Goal: Information Seeking & Learning: Learn about a topic

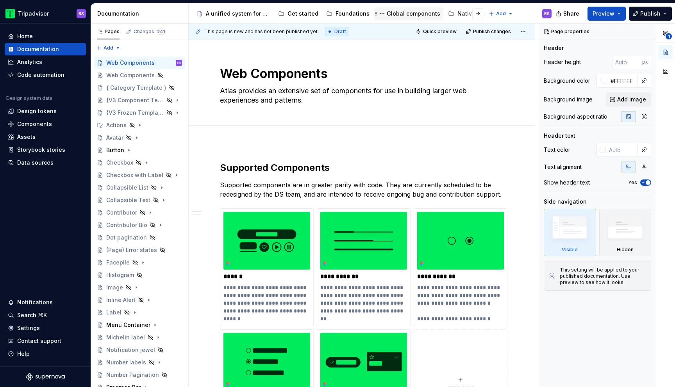
click at [415, 14] on div "Global components" at bounding box center [414, 14] width 54 height 8
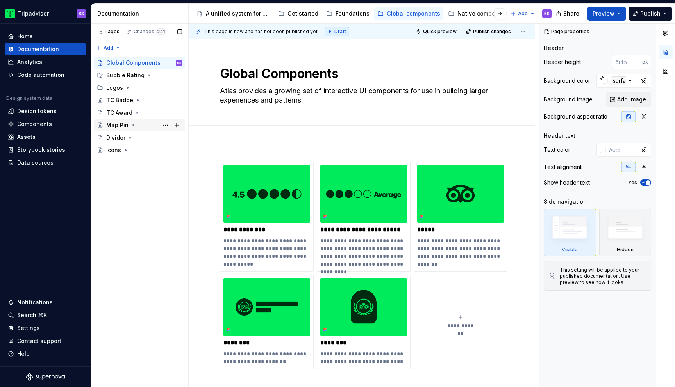
click at [129, 126] on div "Map Pin" at bounding box center [144, 125] width 76 height 11
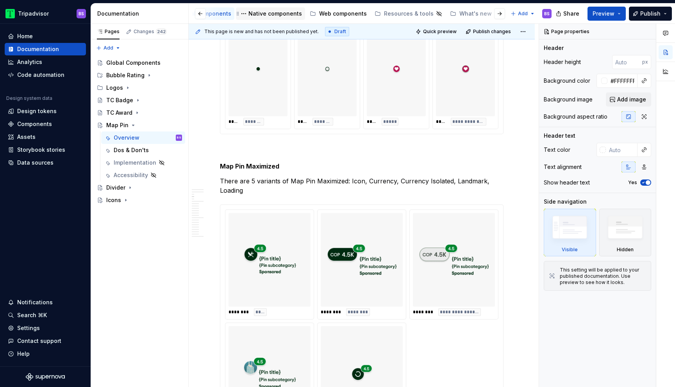
scroll to position [0, 235]
click at [314, 14] on div "Web components" at bounding box center [317, 14] width 48 height 8
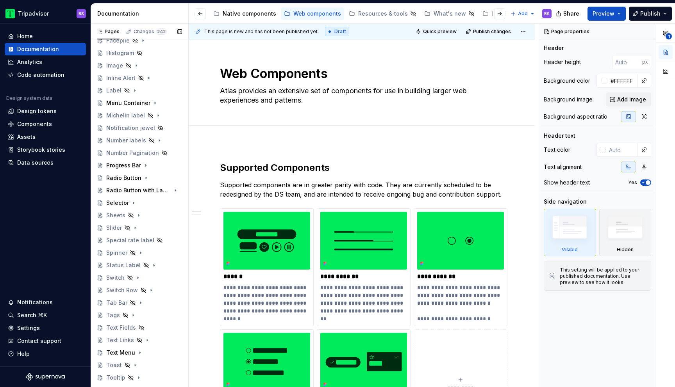
scroll to position [238, 0]
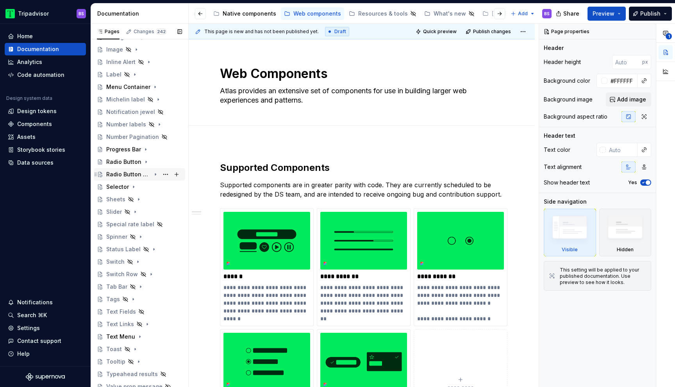
click at [156, 175] on icon "Page tree" at bounding box center [155, 174] width 6 height 6
click at [143, 198] on div "Dos & Don'ts" at bounding box center [131, 200] width 35 height 8
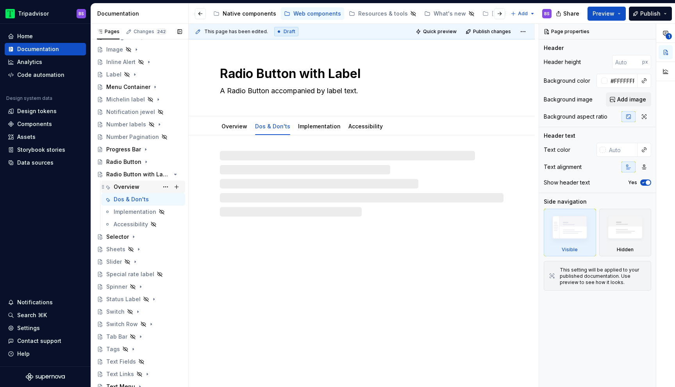
click at [139, 187] on div "Overview" at bounding box center [148, 187] width 68 height 11
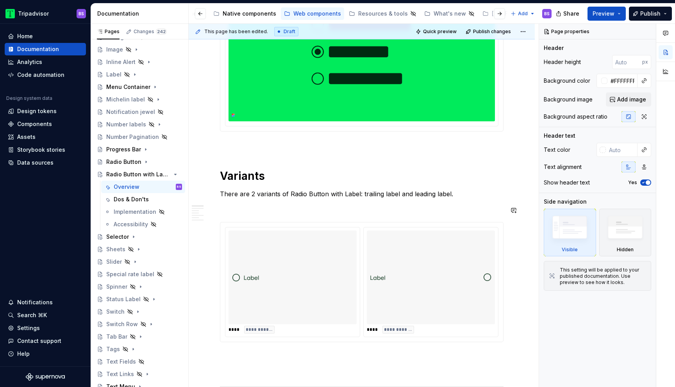
scroll to position [181, 0]
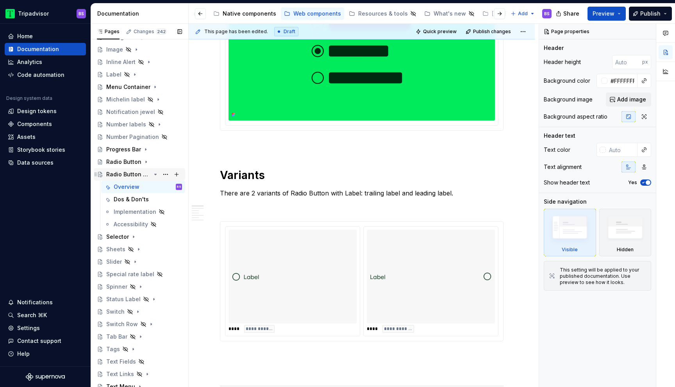
click at [157, 176] on icon "Page tree" at bounding box center [155, 174] width 6 height 6
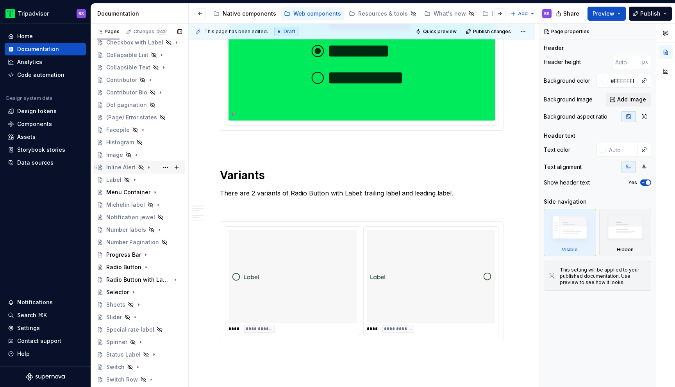
scroll to position [135, 0]
click at [155, 191] on icon "Page tree" at bounding box center [155, 191] width 1 height 2
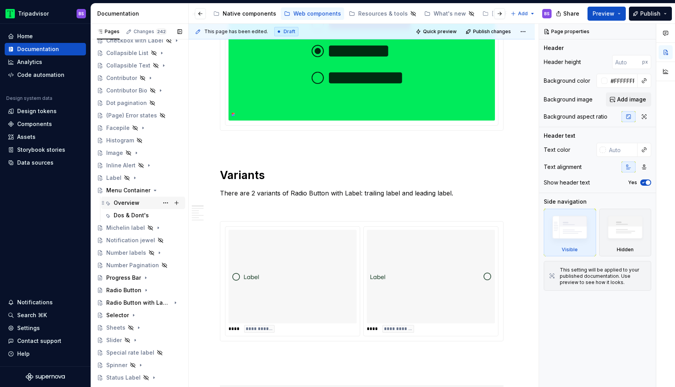
click at [134, 204] on div "Overview" at bounding box center [127, 203] width 26 height 8
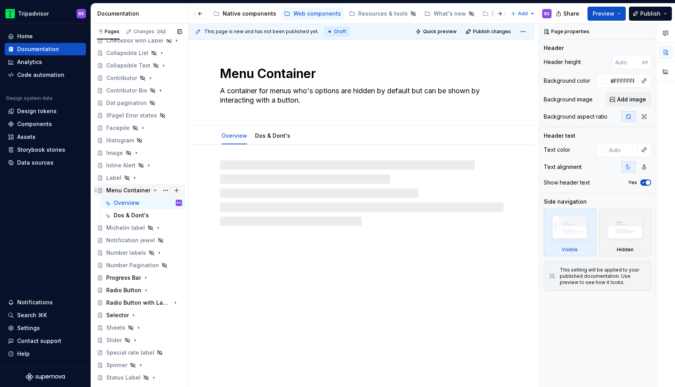
click at [152, 191] on icon "Page tree" at bounding box center [155, 190] width 6 height 6
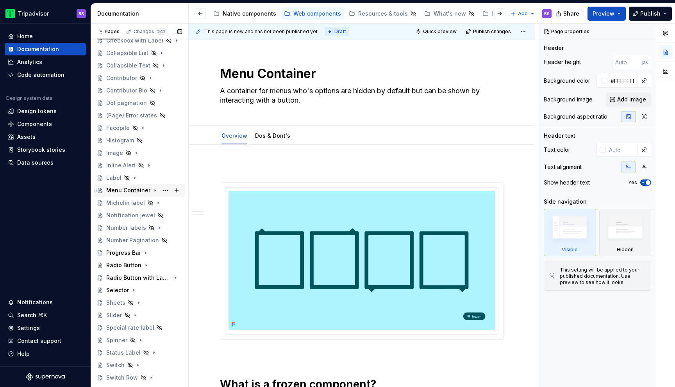
scroll to position [162, 0]
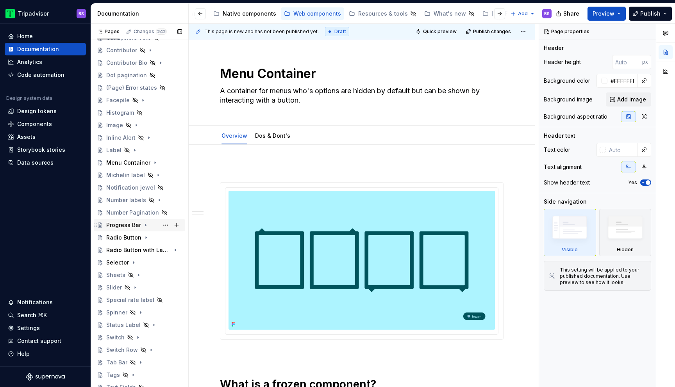
click at [144, 225] on icon "Page tree" at bounding box center [146, 225] width 6 height 6
click at [134, 240] on div "Overview" at bounding box center [127, 238] width 26 height 8
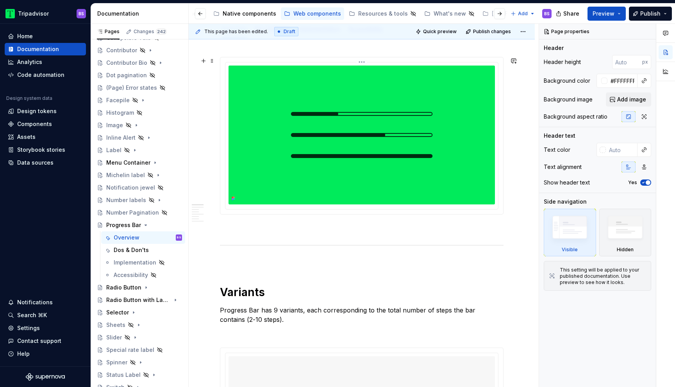
scroll to position [164, 0]
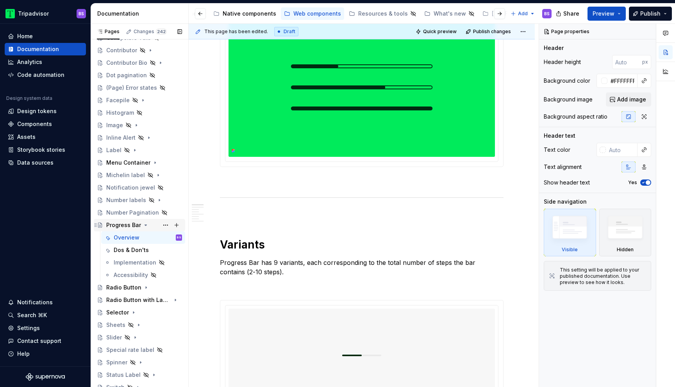
click at [146, 226] on icon "Page tree" at bounding box center [146, 225] width 6 height 6
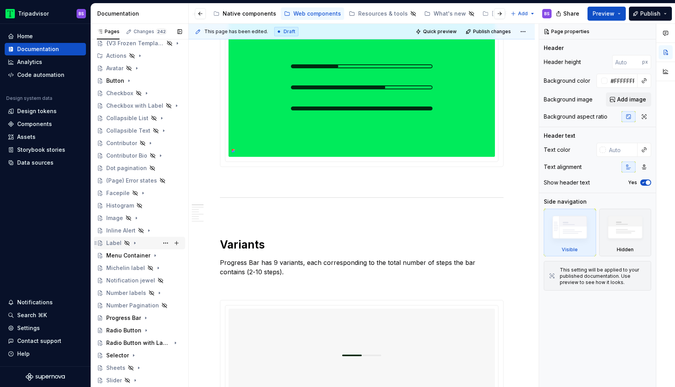
scroll to position [60, 0]
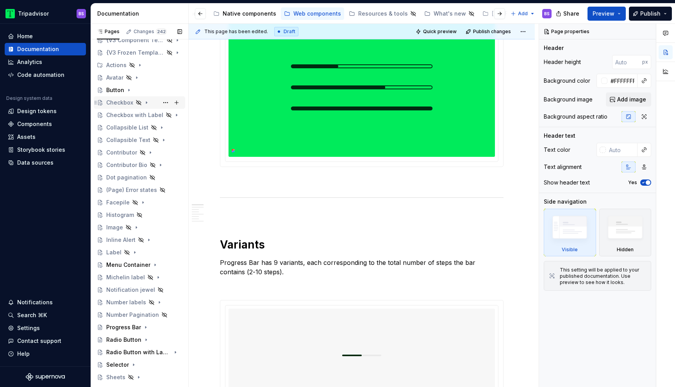
click at [146, 102] on icon "Page tree" at bounding box center [146, 103] width 1 height 2
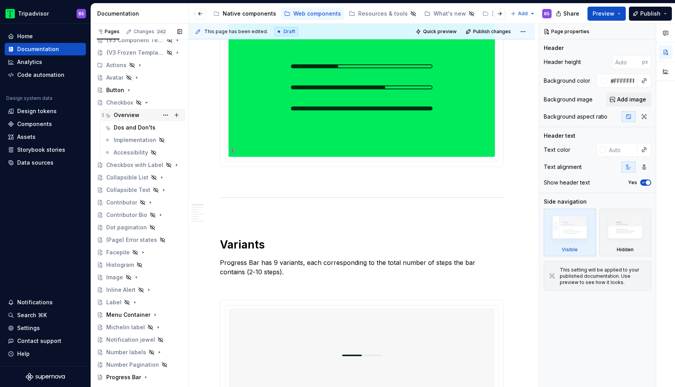
click at [134, 118] on div "Overview" at bounding box center [127, 115] width 26 height 8
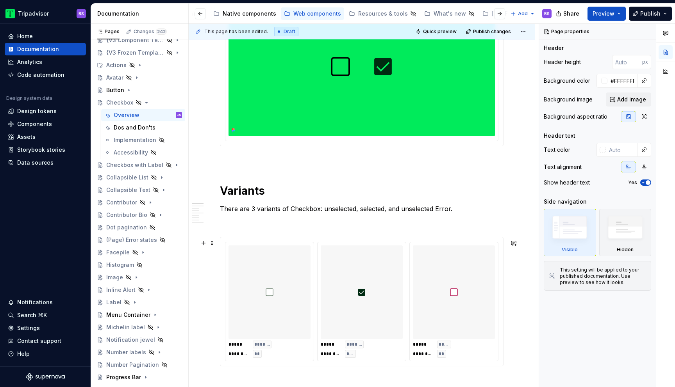
scroll to position [160, 0]
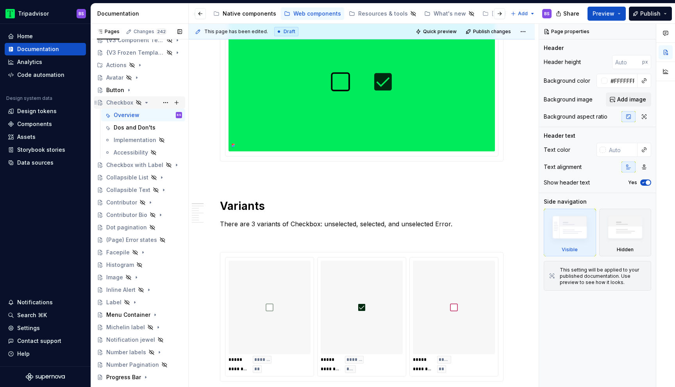
click at [146, 102] on icon "Page tree" at bounding box center [147, 102] width 2 height 1
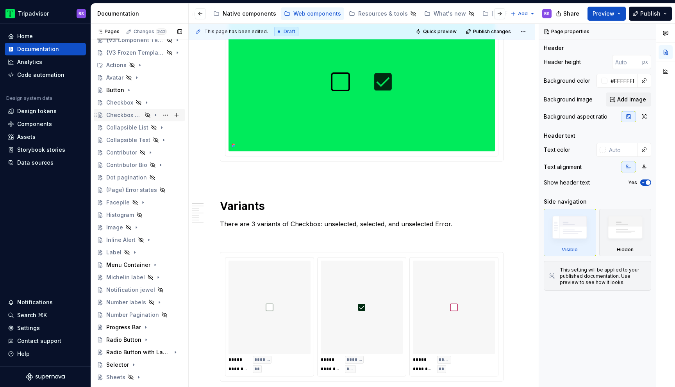
click at [156, 115] on icon "Page tree" at bounding box center [155, 115] width 1 height 2
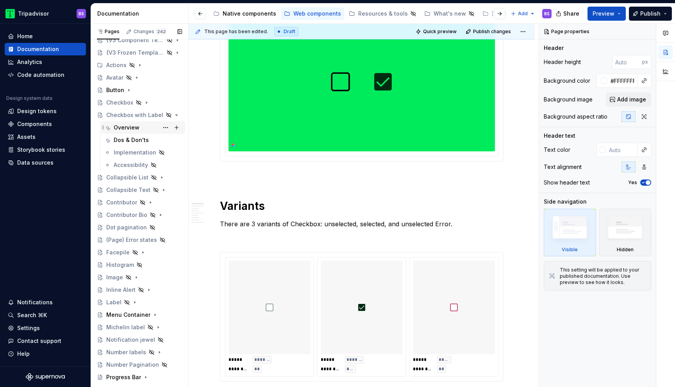
click at [139, 131] on div "Overview" at bounding box center [148, 127] width 68 height 11
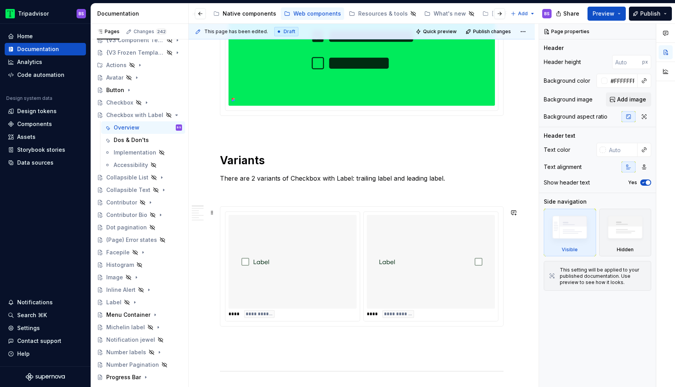
scroll to position [194, 0]
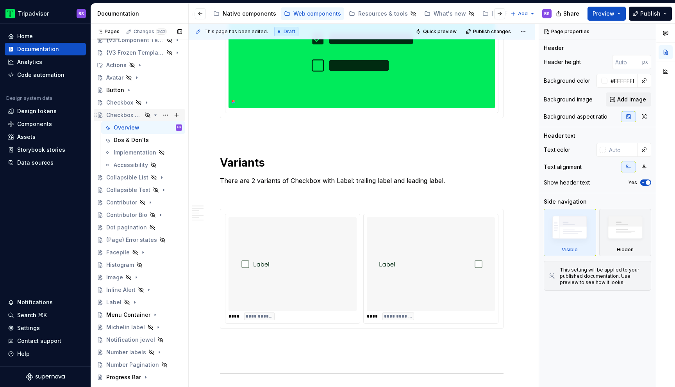
click at [156, 115] on icon "Page tree" at bounding box center [155, 115] width 6 height 6
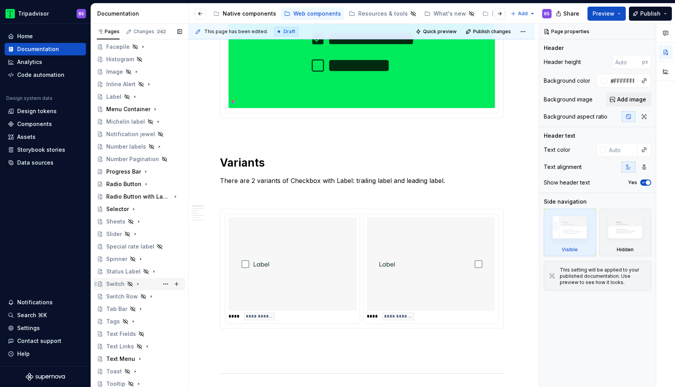
scroll to position [211, 0]
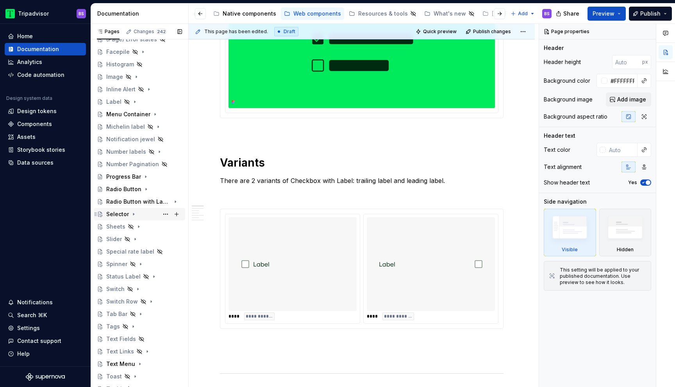
click at [120, 213] on div "Selector" at bounding box center [117, 215] width 23 height 8
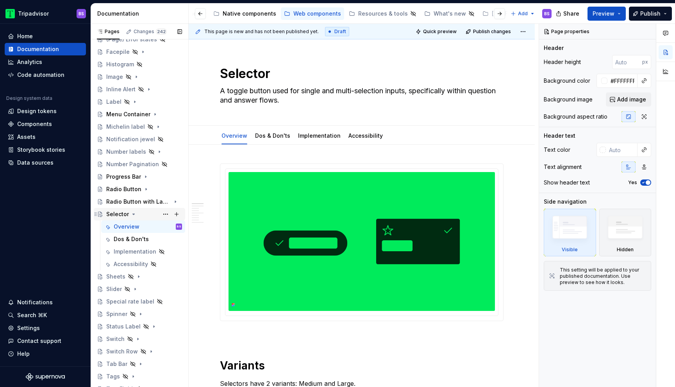
click at [133, 214] on icon "Page tree" at bounding box center [134, 214] width 2 height 1
click at [146, 190] on icon "Page tree" at bounding box center [146, 190] width 1 height 2
click at [137, 201] on div "Overview" at bounding box center [127, 202] width 26 height 8
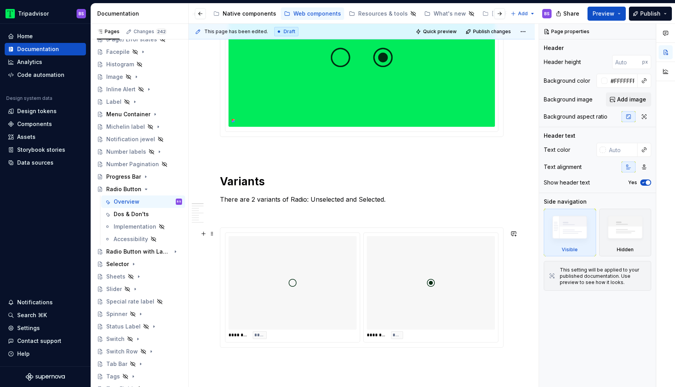
scroll to position [191, 0]
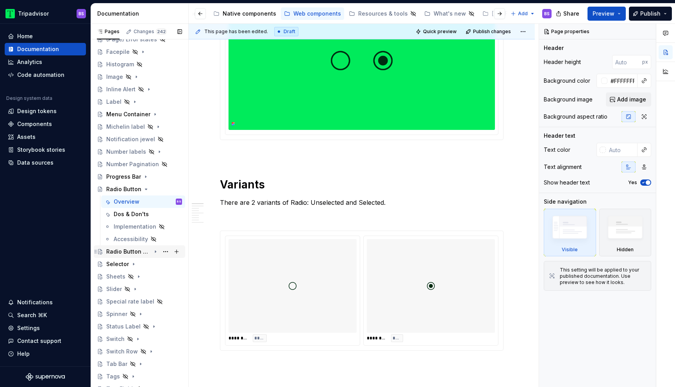
click at [156, 251] on icon "Page tree" at bounding box center [155, 252] width 6 height 6
click at [144, 190] on icon "Page tree" at bounding box center [146, 189] width 6 height 6
click at [136, 215] on div "Overview" at bounding box center [127, 215] width 26 height 8
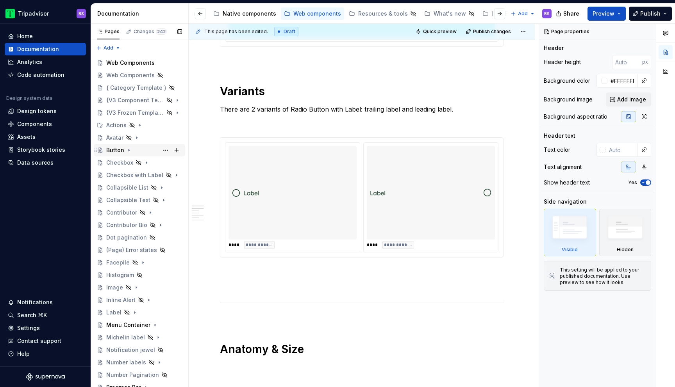
click at [126, 150] on icon "Page tree" at bounding box center [129, 150] width 6 height 6
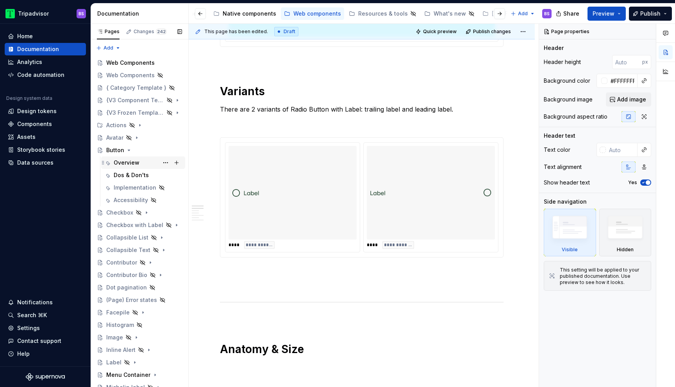
click at [128, 162] on div "Overview" at bounding box center [127, 163] width 26 height 8
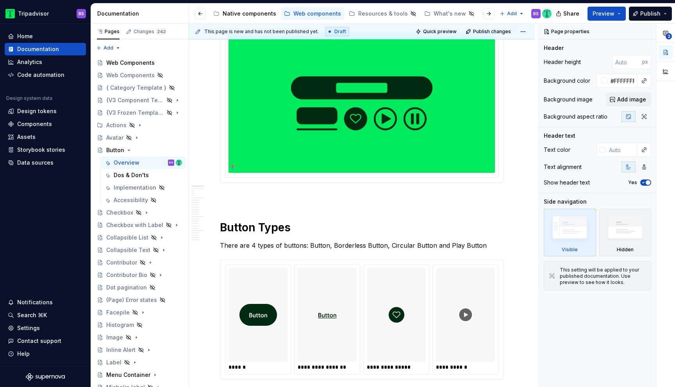
scroll to position [156, 0]
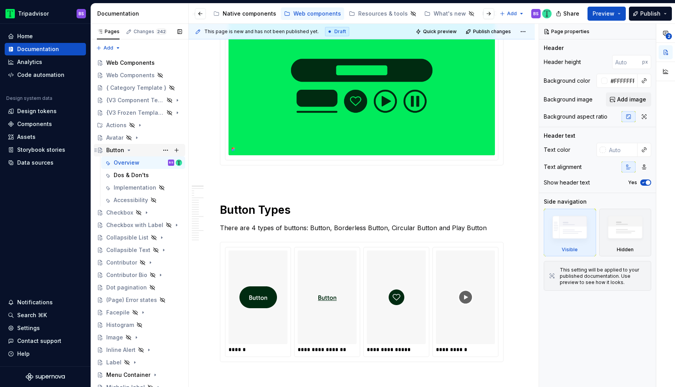
click at [129, 149] on icon "Page tree" at bounding box center [129, 150] width 6 height 6
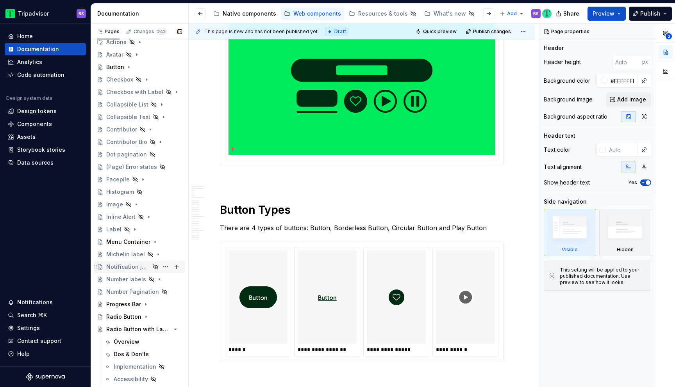
scroll to position [105, 0]
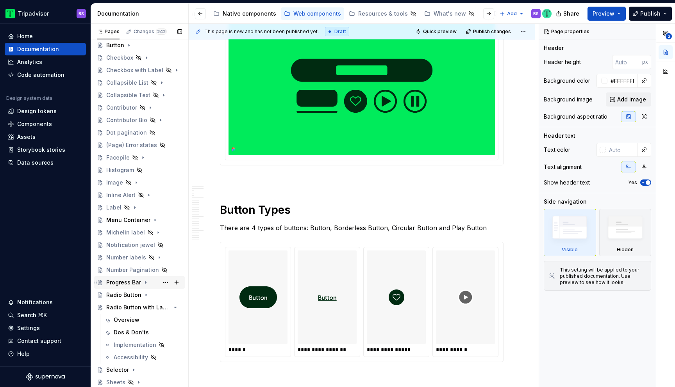
click at [143, 281] on icon "Page tree" at bounding box center [146, 283] width 6 height 6
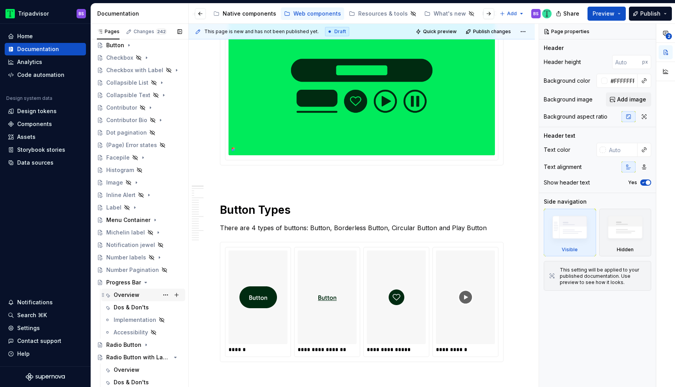
click at [135, 294] on div "Overview" at bounding box center [127, 295] width 26 height 8
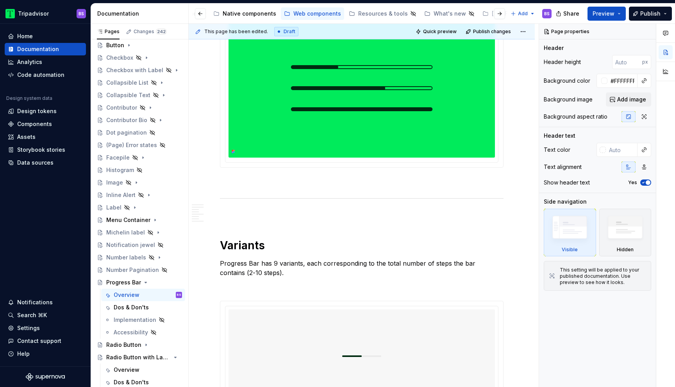
scroll to position [237, 0]
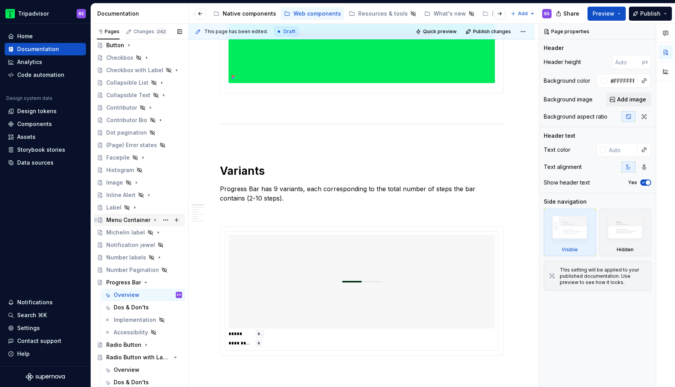
click at [152, 223] on icon "Page tree" at bounding box center [155, 220] width 6 height 6
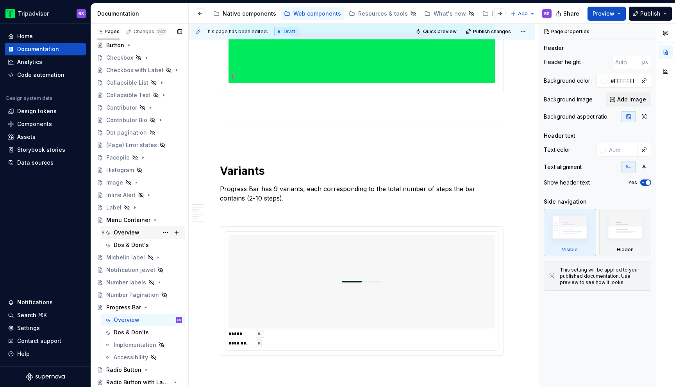
click at [150, 232] on div "Overview" at bounding box center [148, 232] width 68 height 11
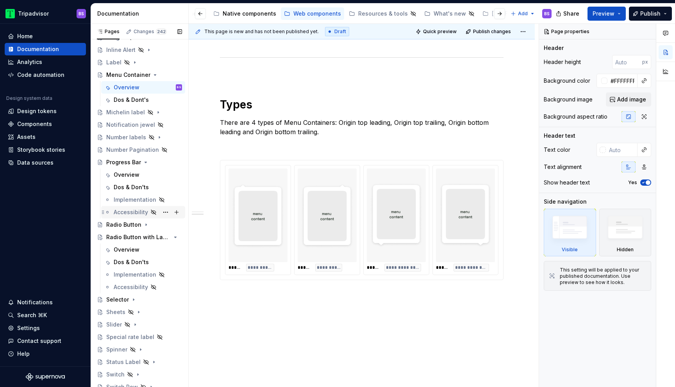
scroll to position [244, 0]
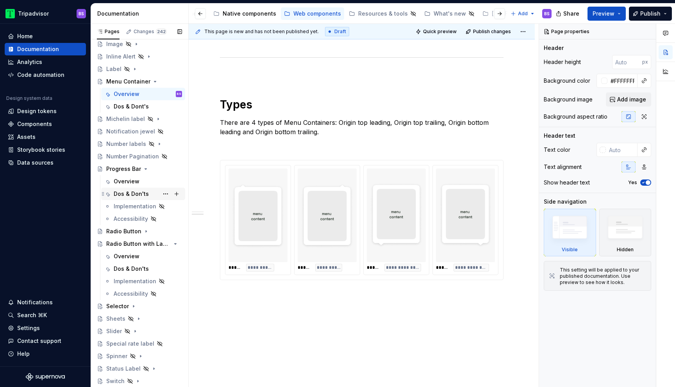
click at [134, 195] on div "Dos & Don'ts" at bounding box center [131, 194] width 35 height 8
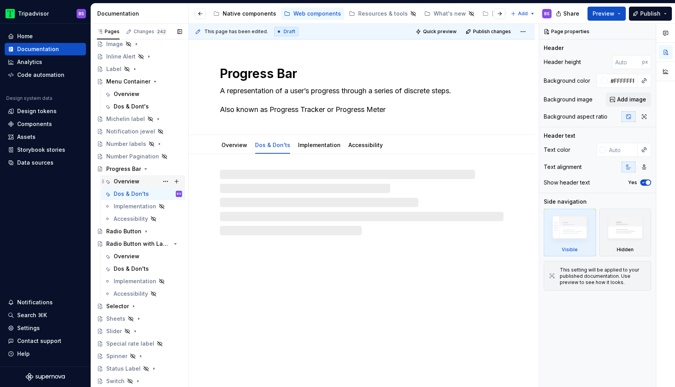
click at [132, 182] on div "Overview" at bounding box center [127, 182] width 26 height 8
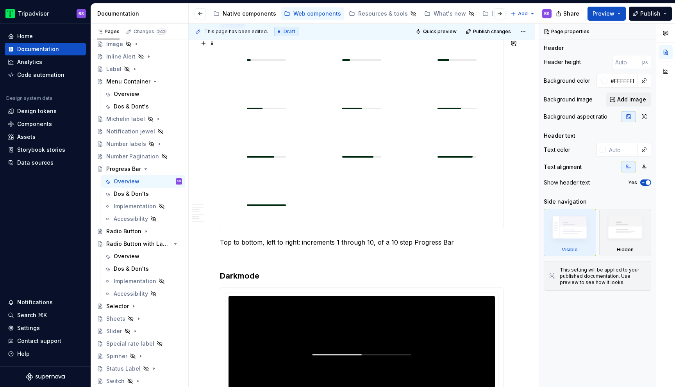
scroll to position [986, 0]
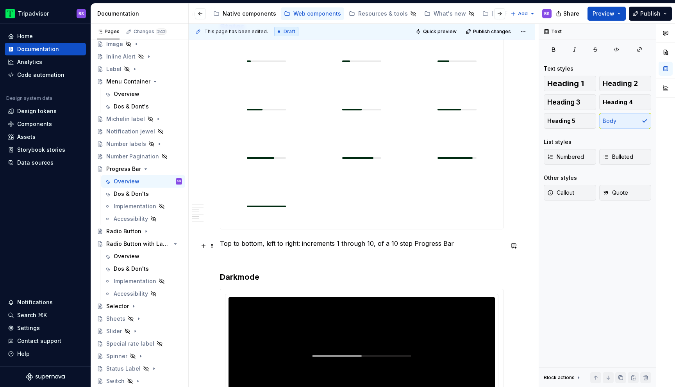
click at [452, 246] on p "Top to bottom, left to right: increments 1 through 10, of a 10 step Progress Bar" at bounding box center [362, 243] width 284 height 9
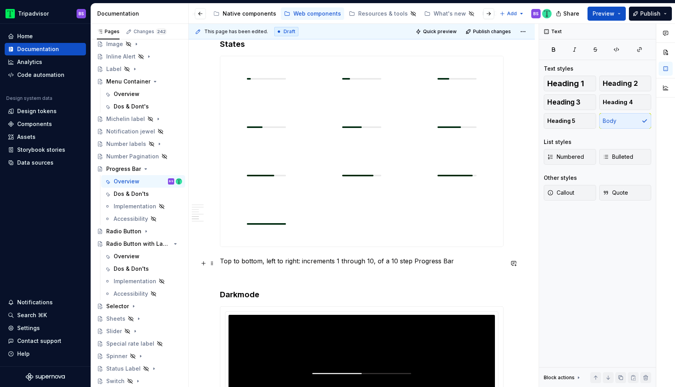
scroll to position [968, 0]
click at [327, 263] on p "**********" at bounding box center [362, 262] width 284 height 10
click at [359, 263] on p "**********" at bounding box center [362, 262] width 284 height 10
click at [450, 264] on p "**********" at bounding box center [362, 262] width 284 height 10
click at [301, 263] on p "**********" at bounding box center [362, 262] width 284 height 10
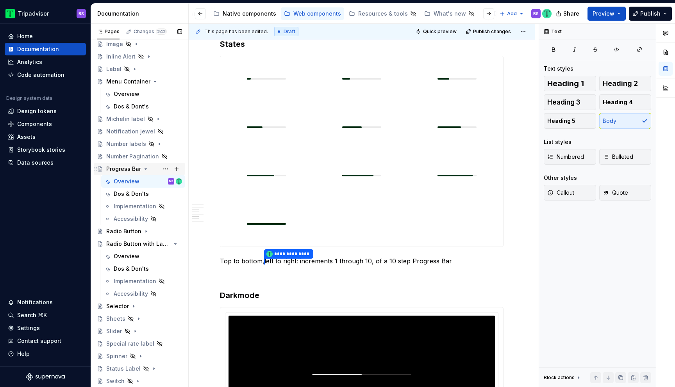
click at [145, 169] on icon "Page tree" at bounding box center [146, 169] width 2 height 1
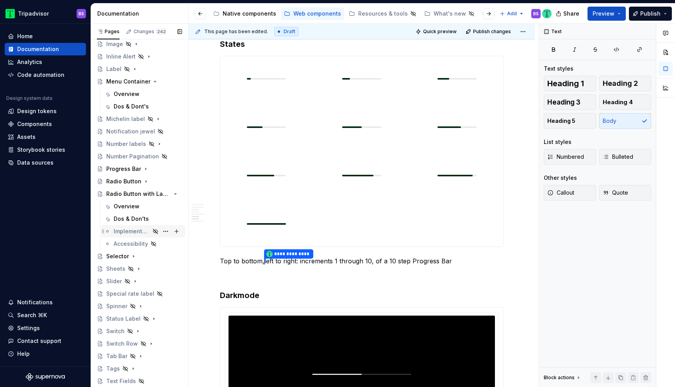
scroll to position [317, 0]
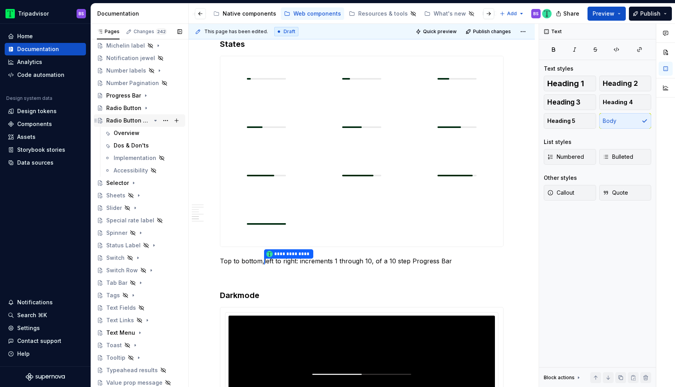
click at [156, 121] on icon "Page tree" at bounding box center [156, 120] width 2 height 1
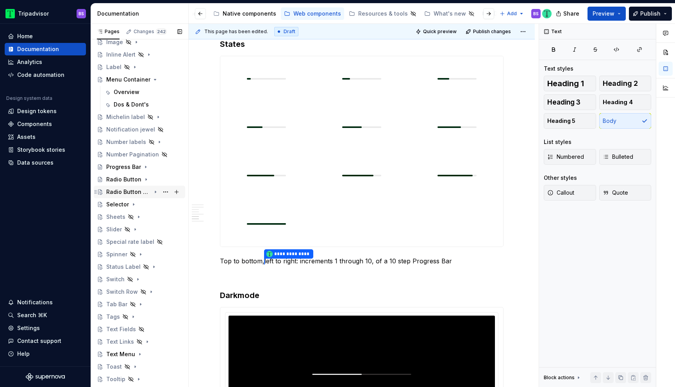
scroll to position [238, 0]
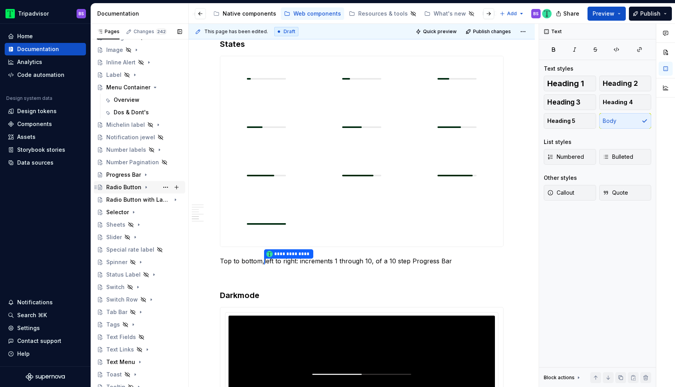
click at [144, 188] on icon "Page tree" at bounding box center [146, 187] width 6 height 6
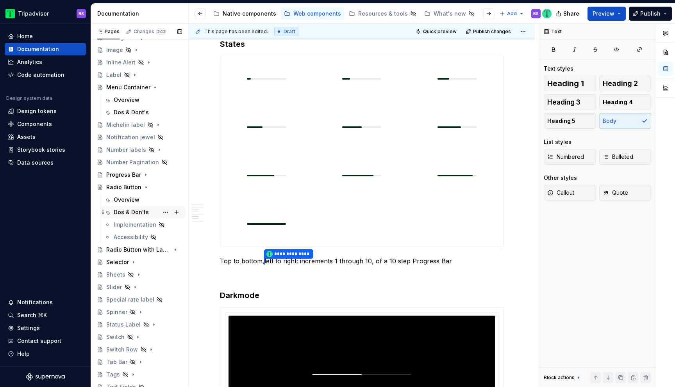
click at [134, 214] on div "Dos & Don'ts" at bounding box center [131, 213] width 35 height 8
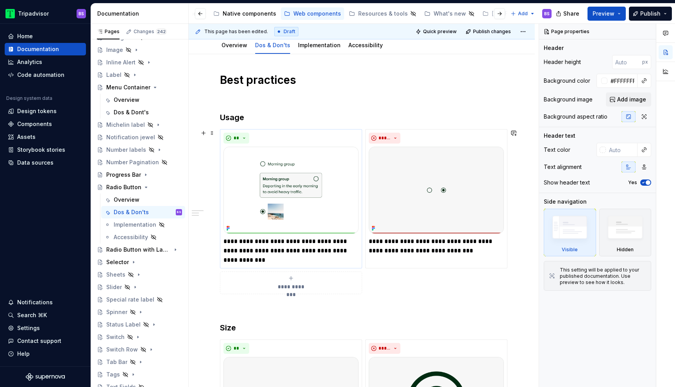
scroll to position [98, 0]
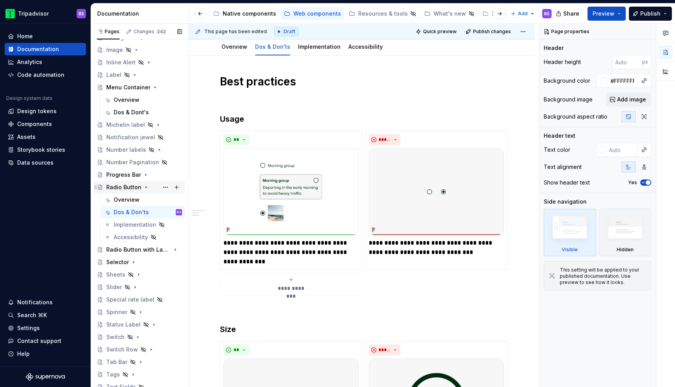
click at [145, 187] on icon "Page tree" at bounding box center [146, 187] width 2 height 1
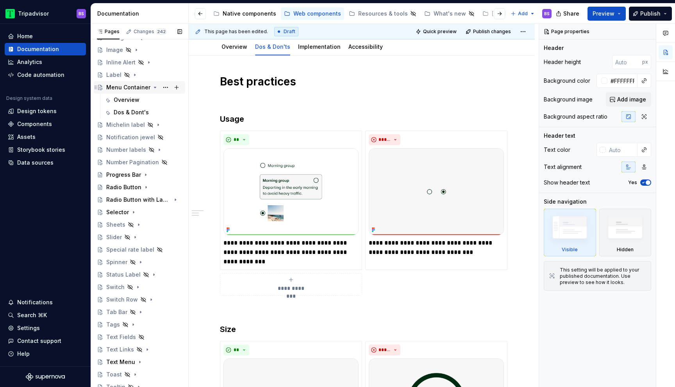
click at [154, 89] on icon "Page tree" at bounding box center [155, 87] width 6 height 6
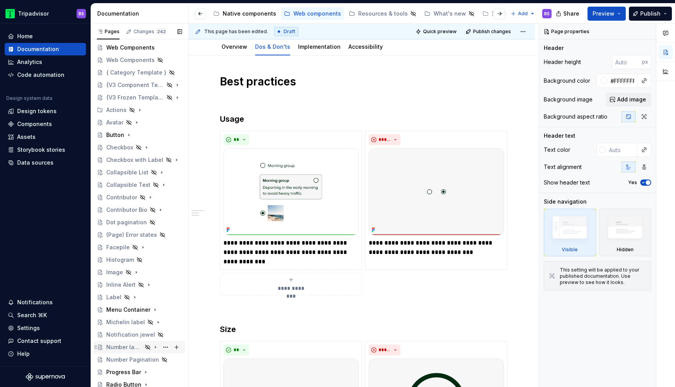
scroll to position [0, 0]
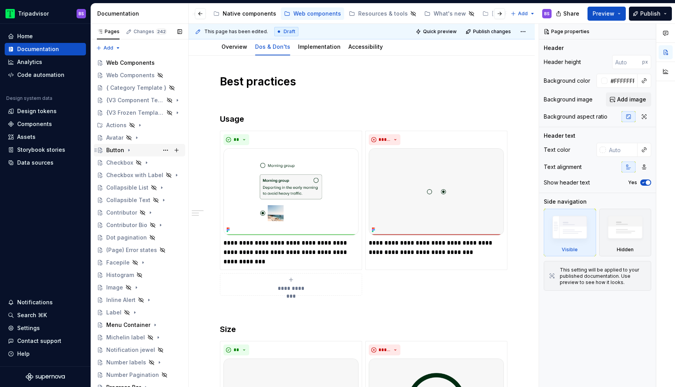
click at [131, 152] on icon "Page tree" at bounding box center [129, 150] width 6 height 6
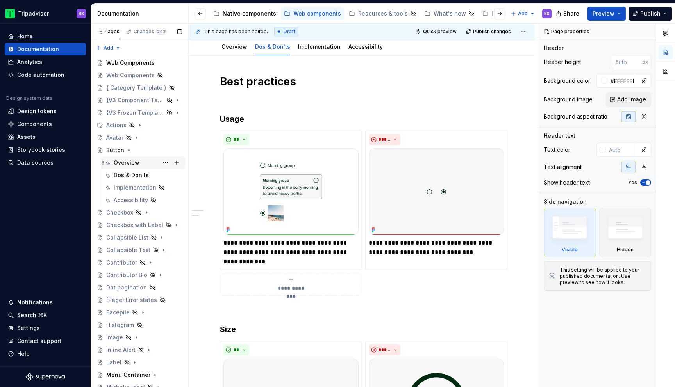
click at [134, 168] on div "Overview" at bounding box center [143, 163] width 84 height 12
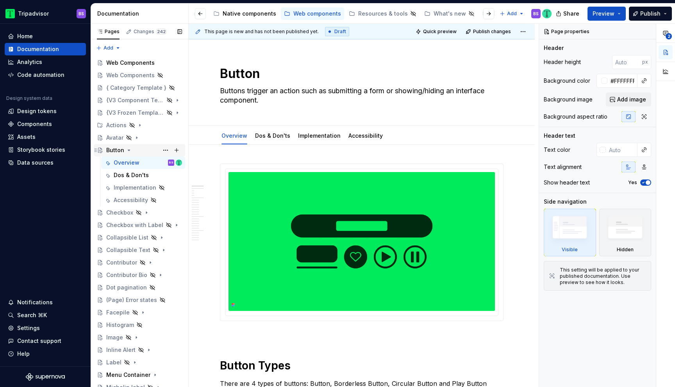
click at [128, 150] on icon "Page tree" at bounding box center [129, 150] width 2 height 1
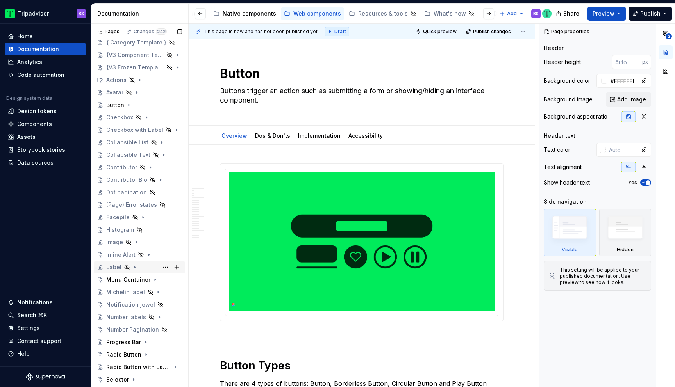
scroll to position [62, 0]
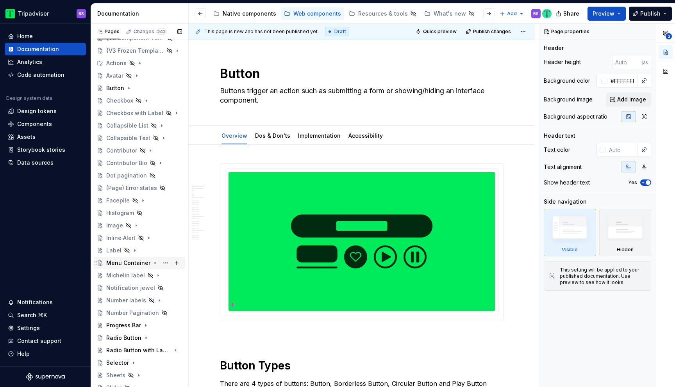
click at [154, 264] on icon "Page tree" at bounding box center [155, 263] width 6 height 6
click at [141, 275] on div "Overview" at bounding box center [148, 275] width 68 height 11
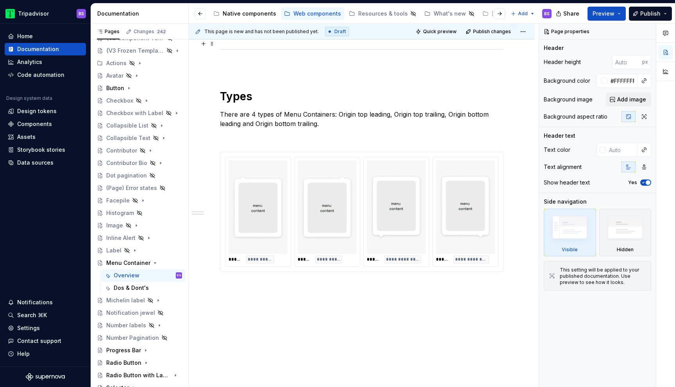
scroll to position [452, 0]
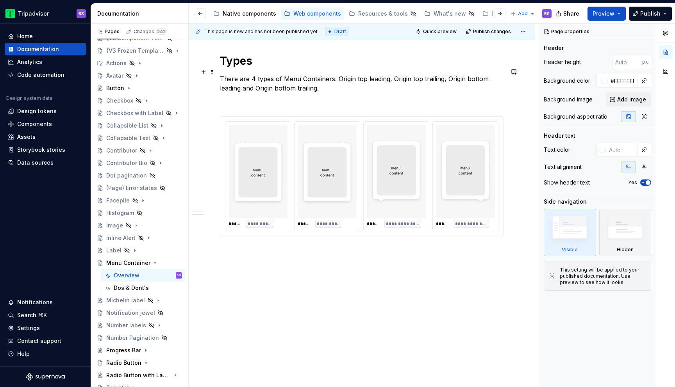
type textarea "*"
click at [359, 74] on p "There are 4 types of Menu Containers: Origin top leading, Origin top trailing, …" at bounding box center [362, 83] width 284 height 19
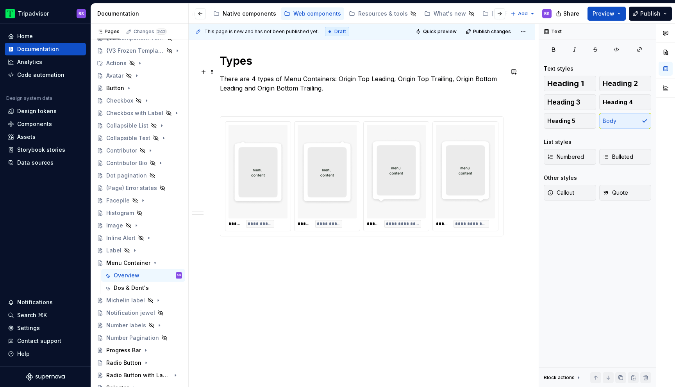
click at [359, 79] on p "There are 4 types of Menu Containers: Origin Top Leading, Origin Top Trailing, …" at bounding box center [362, 83] width 284 height 19
click at [152, 262] on icon "Page tree" at bounding box center [155, 263] width 6 height 6
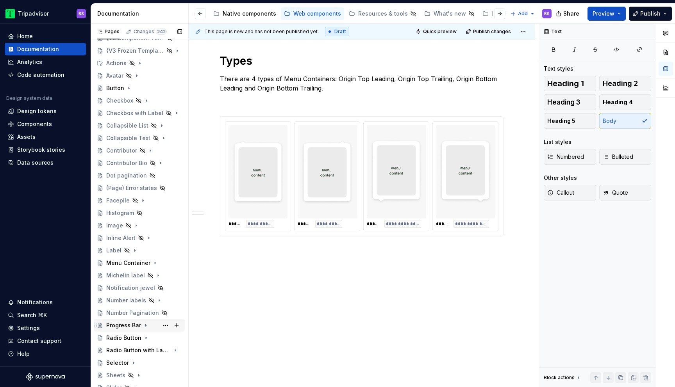
click at [143, 324] on icon "Page tree" at bounding box center [146, 326] width 6 height 6
click at [129, 335] on div "Overview" at bounding box center [127, 338] width 26 height 8
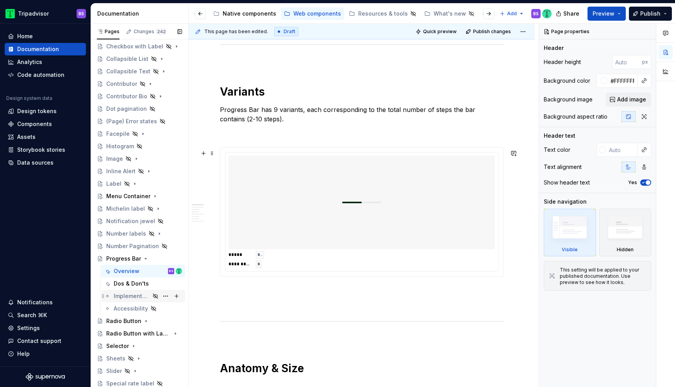
scroll to position [330, 0]
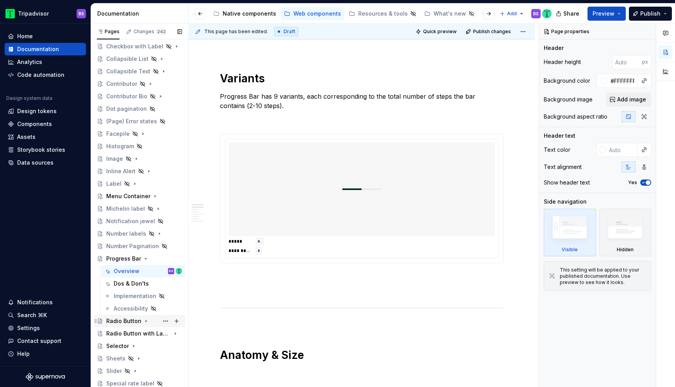
click at [129, 323] on div "Radio Button" at bounding box center [123, 322] width 35 height 8
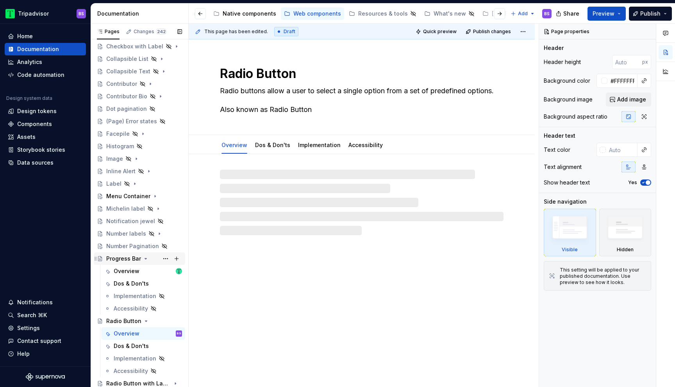
click at [143, 259] on icon "Page tree" at bounding box center [146, 259] width 6 height 6
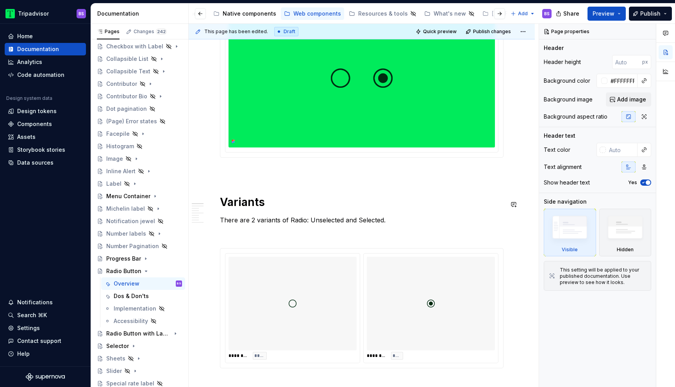
scroll to position [196, 0]
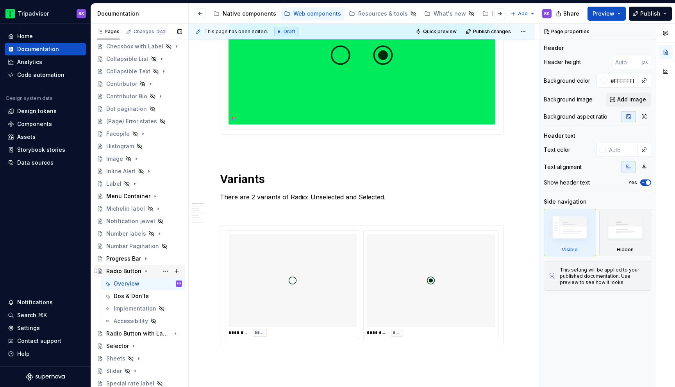
click at [143, 273] on icon "Page tree" at bounding box center [146, 271] width 6 height 6
click at [143, 286] on div "Radio Button with Label" at bounding box center [128, 284] width 45 height 8
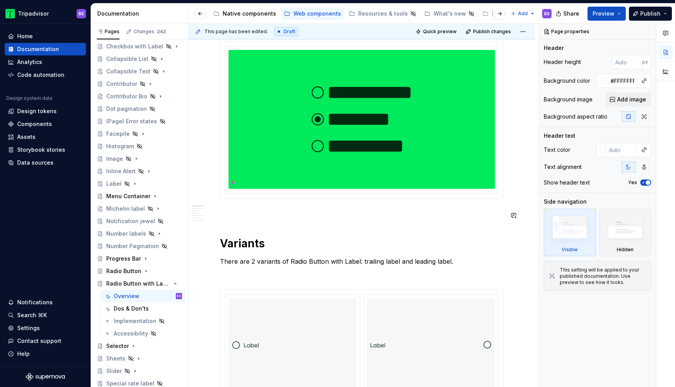
scroll to position [119, 0]
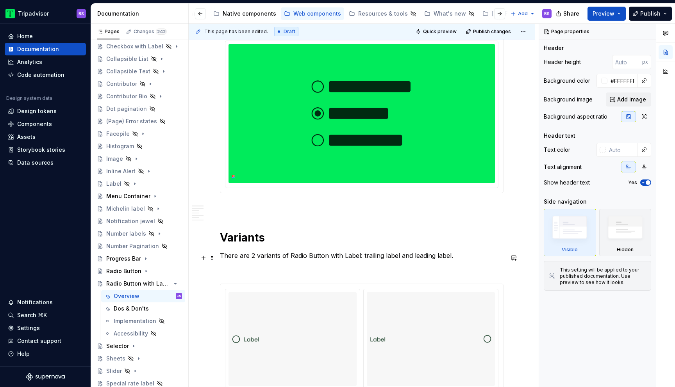
type textarea "*"
click at [366, 259] on p "There are 2 variants of Radio Button with Label: trailing label and leading lab…" at bounding box center [362, 255] width 284 height 9
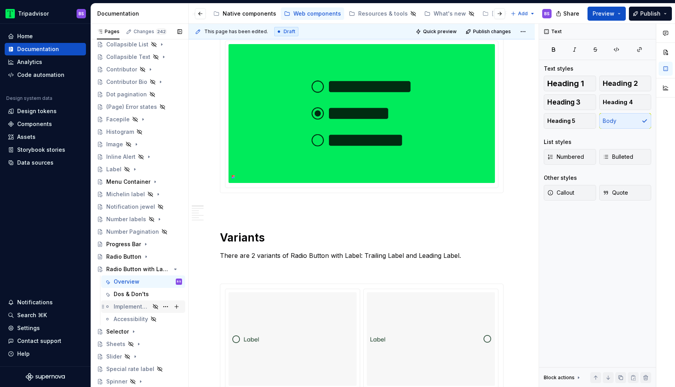
scroll to position [152, 0]
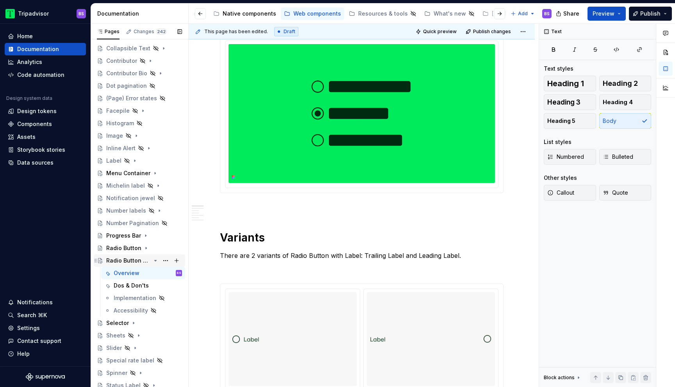
click at [155, 261] on icon "Page tree" at bounding box center [156, 261] width 2 height 1
click at [148, 271] on div "Selector" at bounding box center [144, 273] width 76 height 11
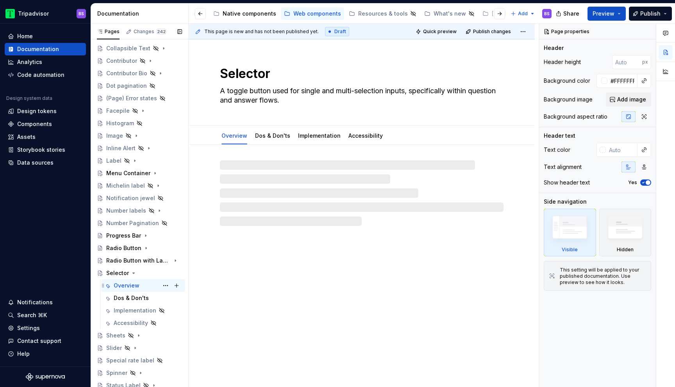
click at [145, 284] on div "Overview BS" at bounding box center [148, 285] width 68 height 11
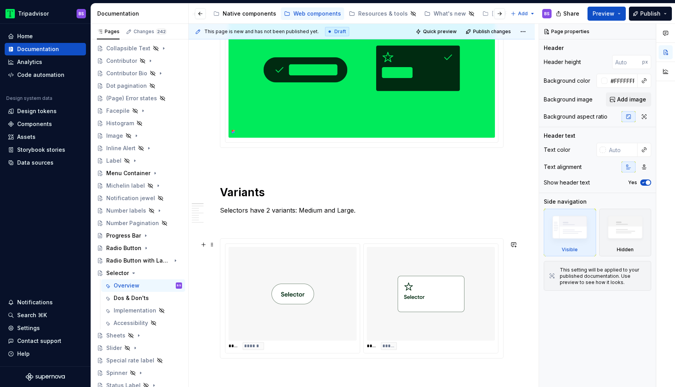
scroll to position [184, 0]
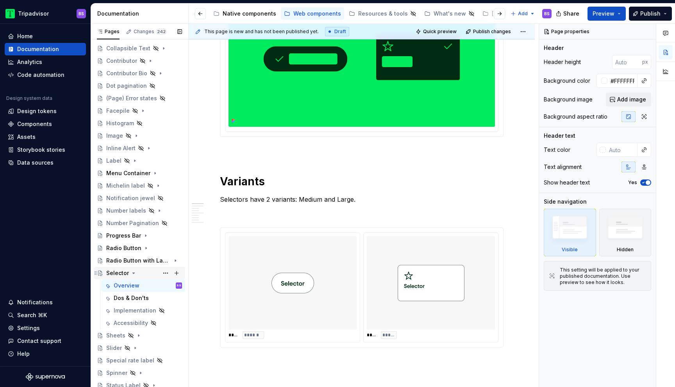
click at [133, 273] on icon "Page tree" at bounding box center [134, 273] width 2 height 1
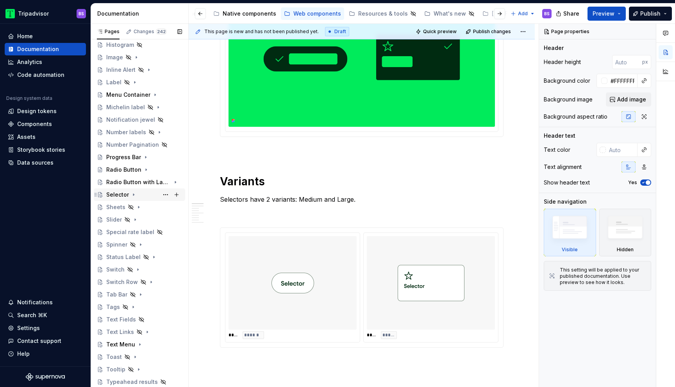
scroll to position [242, 0]
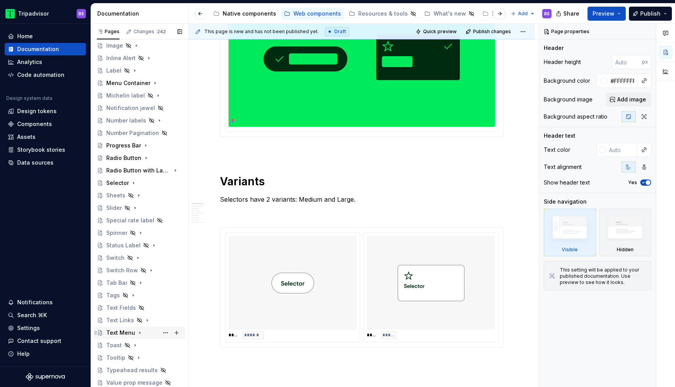
click at [139, 332] on icon "Page tree" at bounding box center [140, 333] width 6 height 6
click at [139, 343] on div "Overview" at bounding box center [148, 345] width 68 height 11
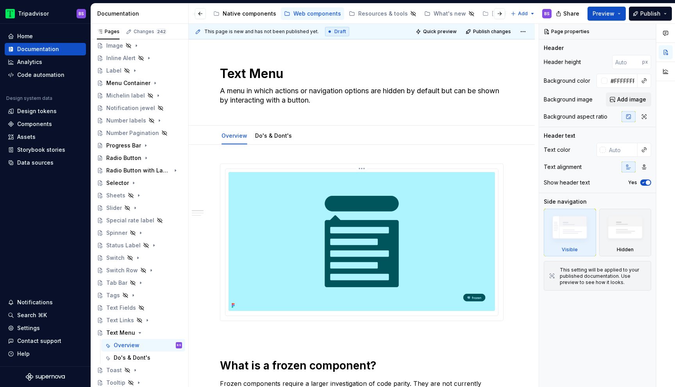
type textarea "*"
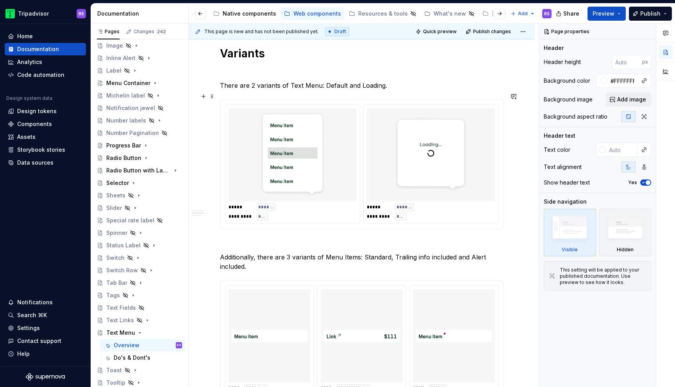
scroll to position [458, 0]
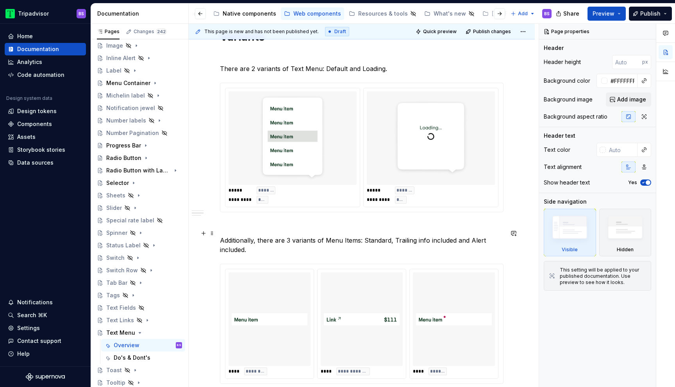
click at [420, 236] on p "Additionally, there are 3 variants of Menu Items: Standard, Trailing info inclu…" at bounding box center [362, 245] width 284 height 19
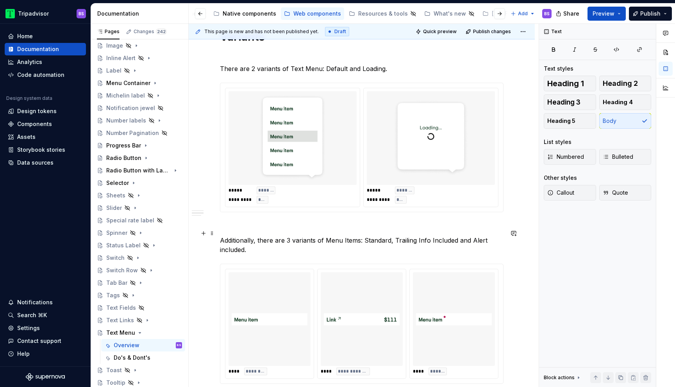
click at [228, 243] on p "Additionally, there are 3 variants of Menu Items: Standard, Trailing Info Inclu…" at bounding box center [362, 245] width 284 height 19
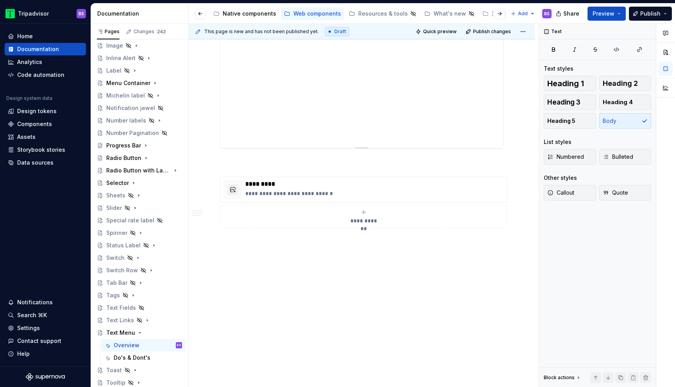
scroll to position [1023, 0]
click at [139, 333] on icon "Page tree" at bounding box center [140, 333] width 2 height 1
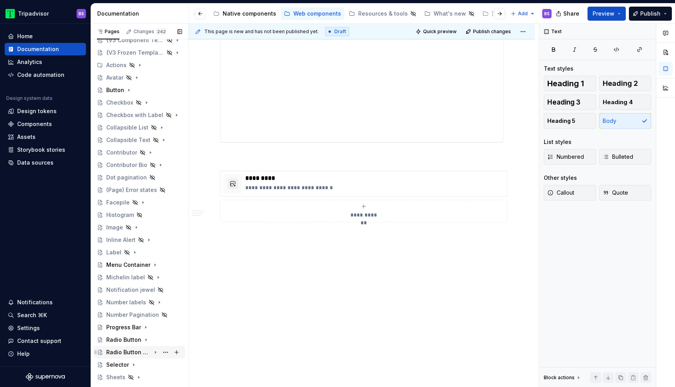
scroll to position [0, 0]
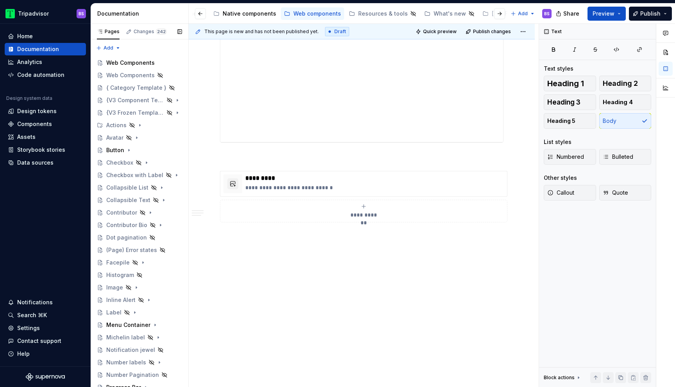
type textarea "*"
